Goal: Task Accomplishment & Management: Manage account settings

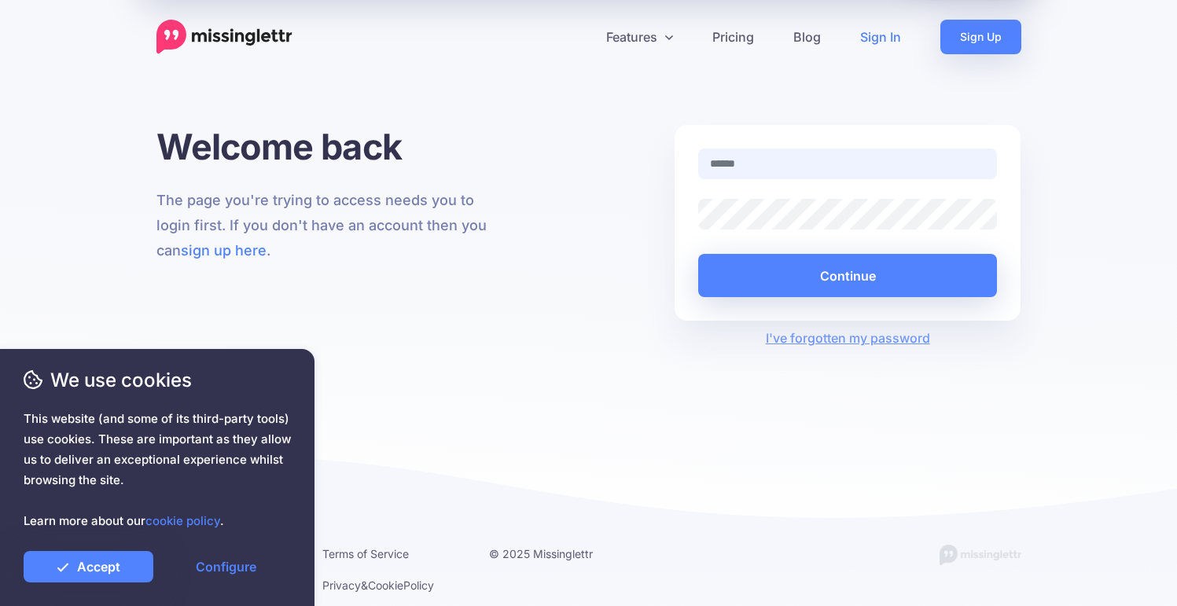
type input "**********"
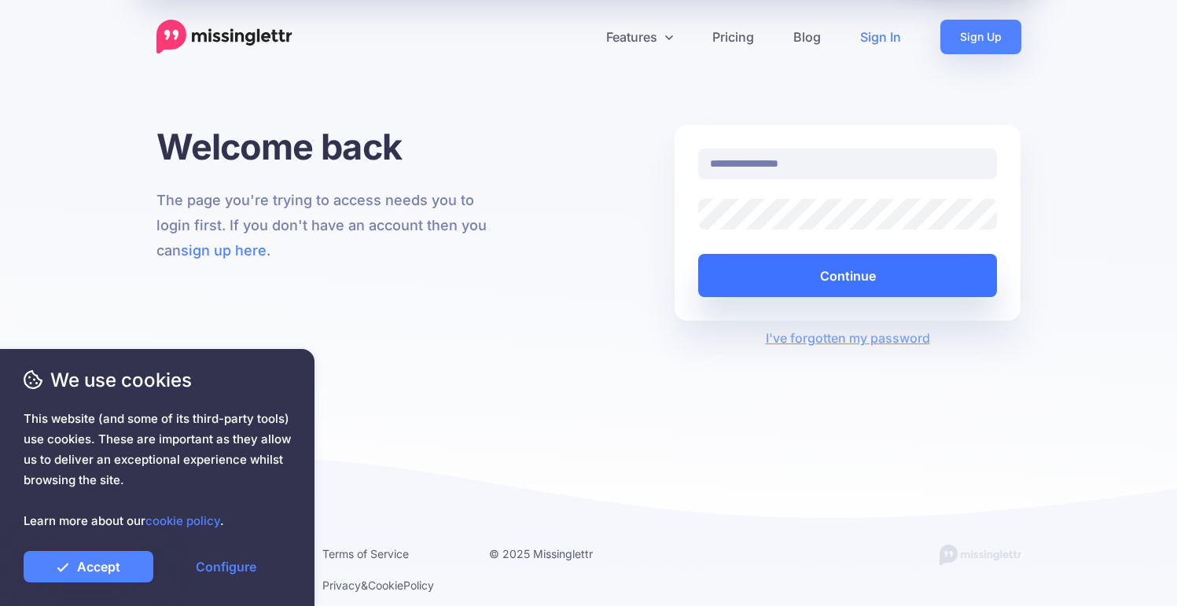
click at [843, 284] on button "Continue" at bounding box center [848, 275] width 300 height 43
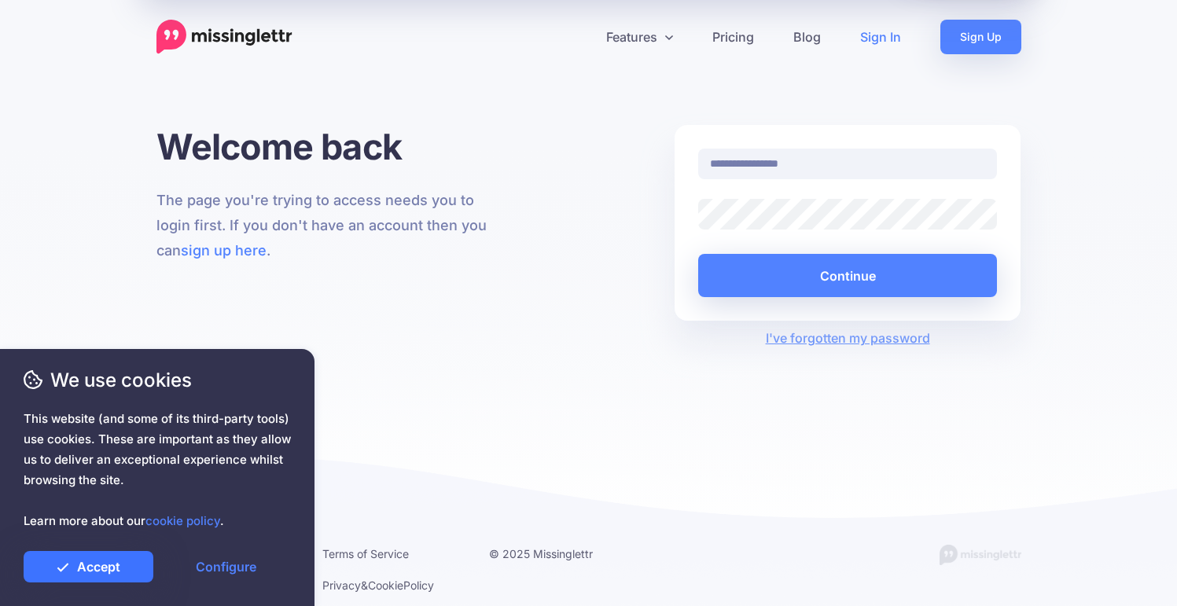
click at [134, 557] on link "Accept" at bounding box center [89, 566] width 130 height 31
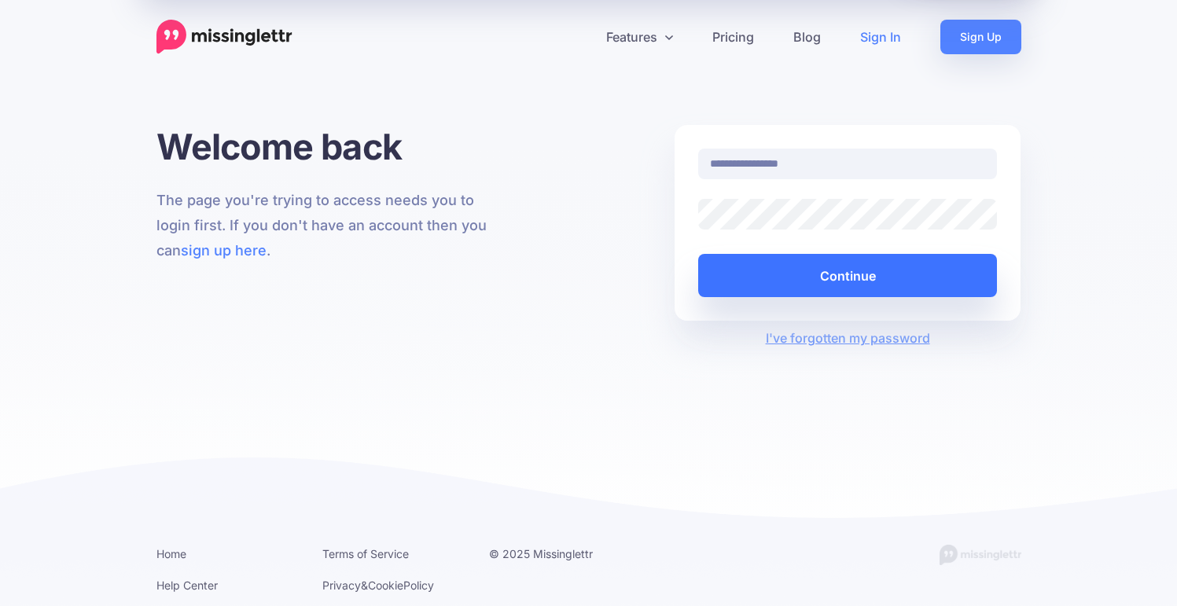
click at [750, 278] on button "Continue" at bounding box center [848, 275] width 300 height 43
